Goal: Task Accomplishment & Management: Use online tool/utility

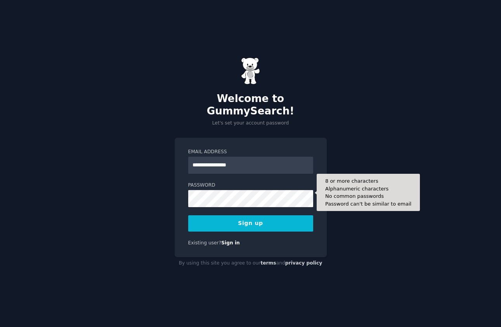
type input "**********"
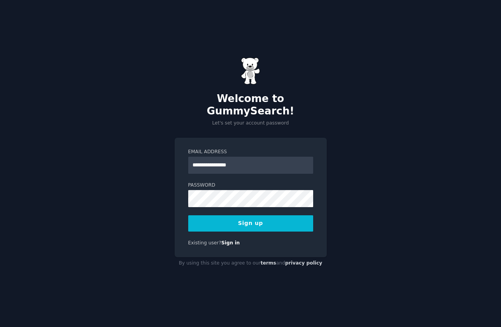
click at [251, 217] on button "Sign up" at bounding box center [250, 223] width 125 height 16
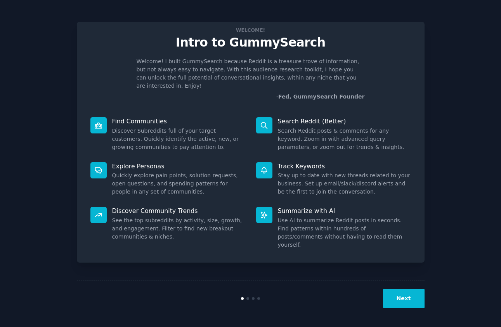
click at [98, 123] on icon at bounding box center [98, 125] width 7 height 5
click at [410, 294] on button "Next" at bounding box center [404, 298] width 42 height 19
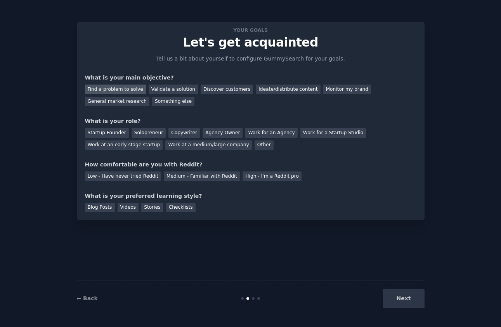
click at [104, 87] on div "Find a problem to solve" at bounding box center [115, 90] width 61 height 10
click at [212, 132] on div "Agency Owner" at bounding box center [223, 133] width 40 height 10
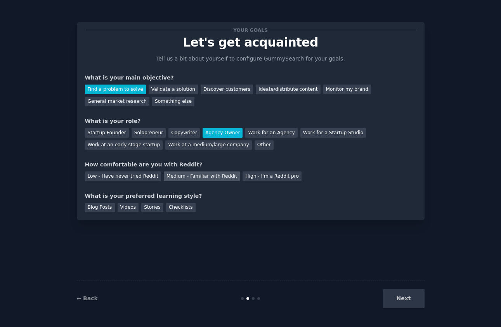
click at [207, 174] on div "Medium - Familiar with Reddit" at bounding box center [202, 177] width 76 height 10
click at [176, 205] on div "Checklists" at bounding box center [181, 208] width 30 height 10
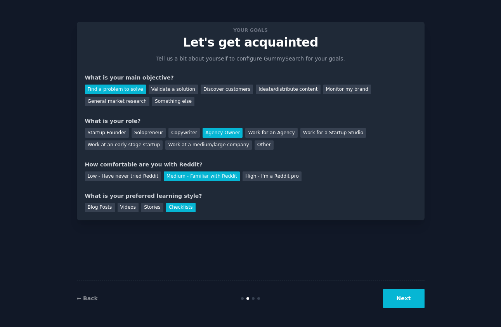
click at [405, 295] on button "Next" at bounding box center [404, 298] width 42 height 19
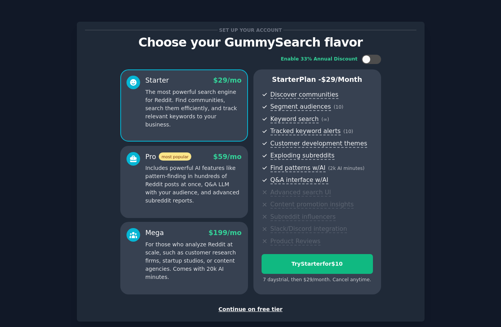
click at [253, 309] on div "Continue on free tier" at bounding box center [251, 310] width 332 height 8
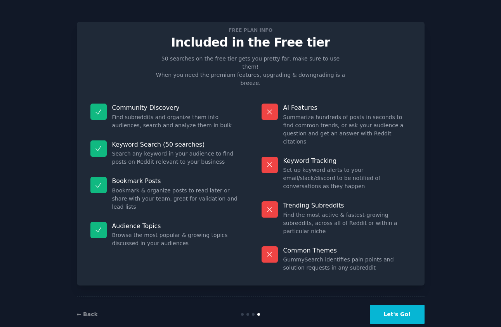
click at [406, 305] on button "Let's Go!" at bounding box center [397, 314] width 54 height 19
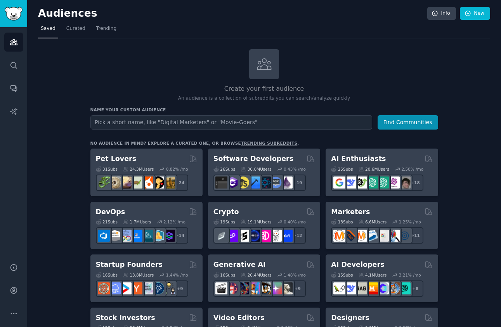
click at [266, 122] on input "text" at bounding box center [231, 122] width 282 height 14
type input "Seniors"
click at [418, 123] on button "Find Communities" at bounding box center [408, 122] width 61 height 14
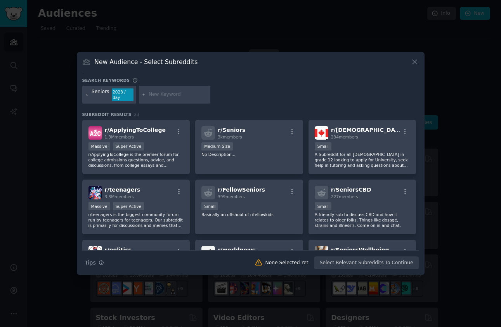
click at [87, 95] on icon at bounding box center [87, 95] width 4 height 4
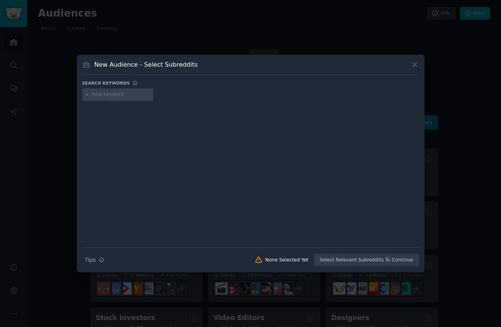
click at [113, 95] on input "text" at bounding box center [121, 94] width 59 height 7
type input "Senior citizens"
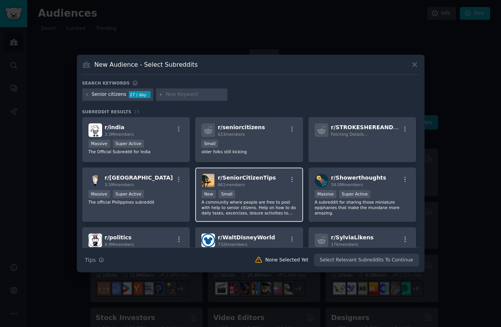
click at [255, 188] on div "r/ SeniorCitizenTips 661 members New Small A community where people are free to…" at bounding box center [249, 195] width 108 height 55
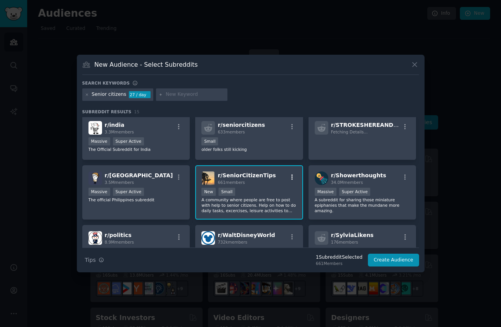
click at [291, 177] on icon "button" at bounding box center [292, 177] width 7 height 7
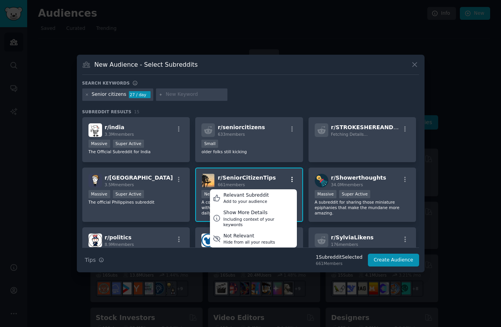
scroll to position [2, 0]
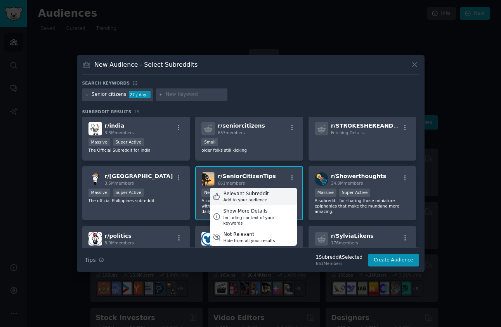
click at [246, 195] on div "Relevant Subreddit" at bounding box center [246, 194] width 45 height 7
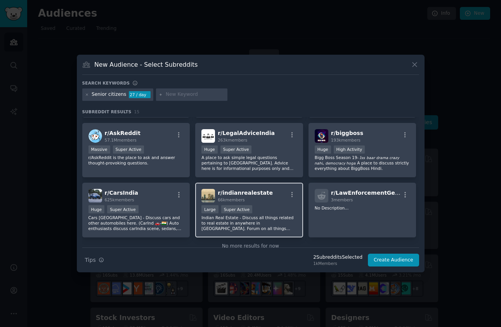
scroll to position [182, 0]
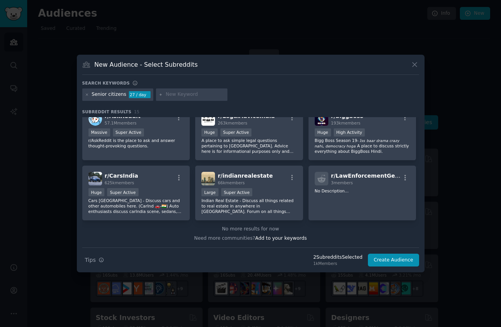
drag, startPoint x: 278, startPoint y: 35, endPoint x: 268, endPoint y: 50, distance: 17.3
click at [278, 35] on div at bounding box center [250, 163] width 501 height 327
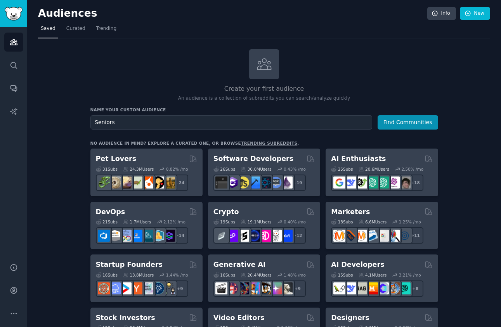
click at [409, 68] on div "Create your first audience An audience is a collection of subreddits you can se…" at bounding box center [264, 75] width 348 height 53
